Goal: Information Seeking & Learning: Find specific fact

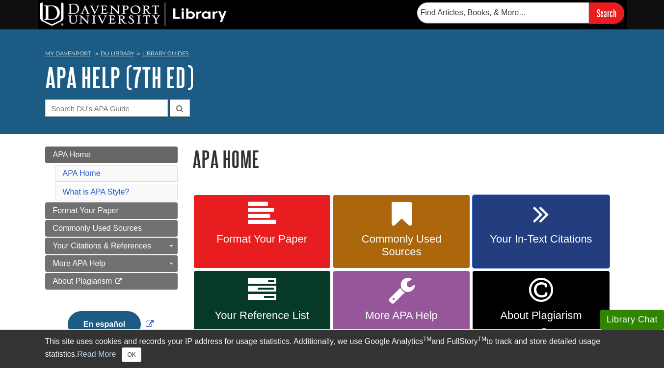
click at [531, 220] on link "Your In-Text Citations" at bounding box center [540, 232] width 136 height 74
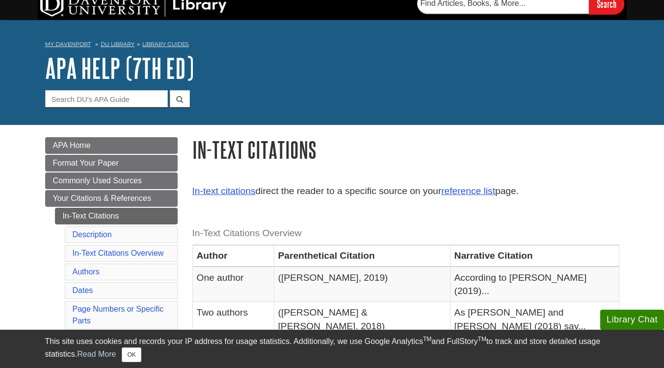
scroll to position [10, 0]
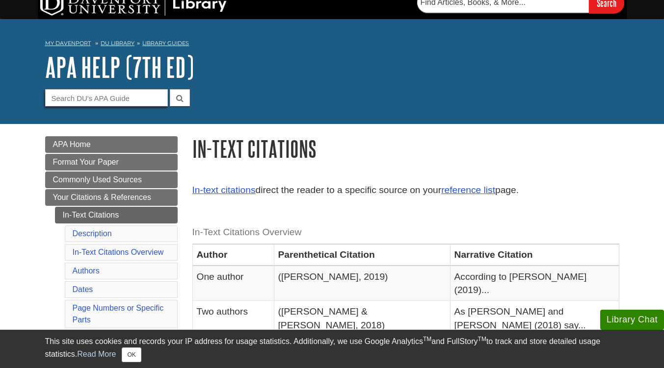
click at [145, 99] on input "Guide Search Terms" at bounding box center [106, 97] width 123 height 17
type input "7.30"
click at [170, 89] on button "submit" at bounding box center [180, 97] width 20 height 17
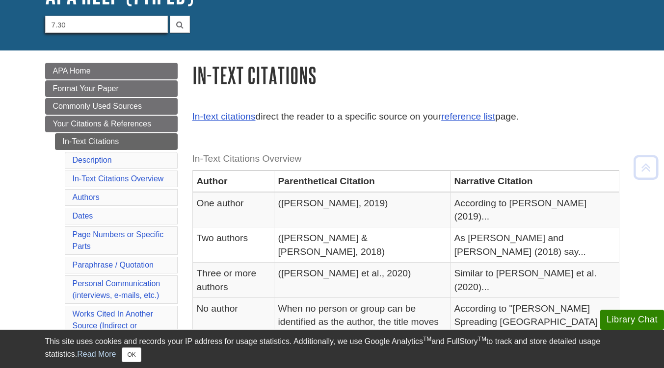
scroll to position [85, 0]
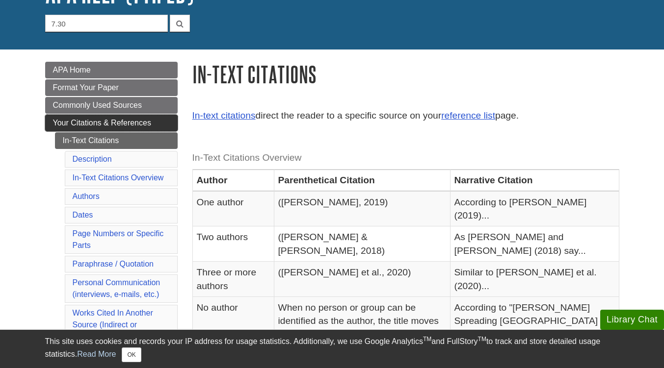
click at [56, 121] on span "Your Citations & References" at bounding box center [102, 123] width 98 height 8
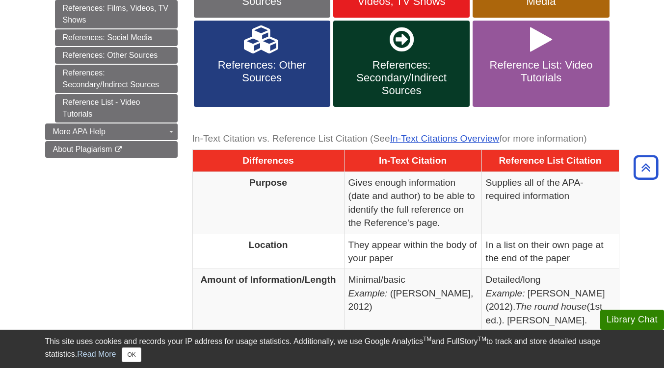
scroll to position [392, 0]
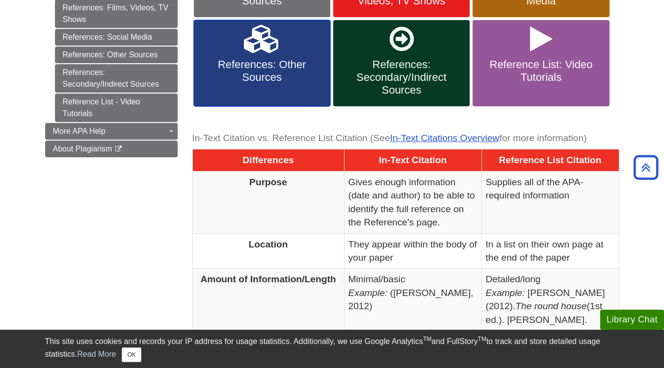
click at [252, 89] on link "References: Other Sources" at bounding box center [262, 63] width 136 height 86
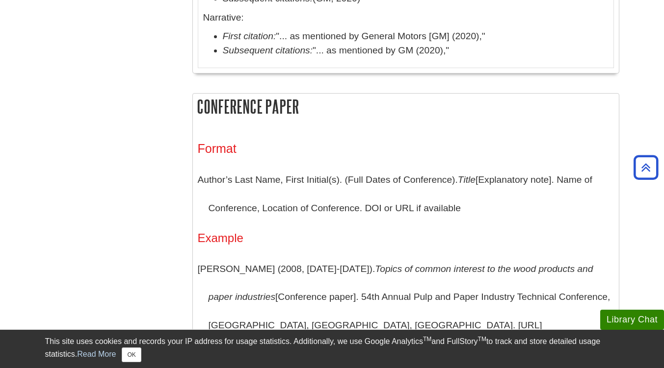
scroll to position [1022, 0]
